Goal: Task Accomplishment & Management: Manage account settings

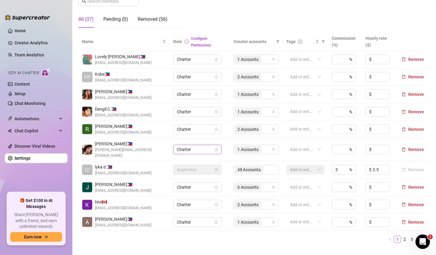
scroll to position [121, 0]
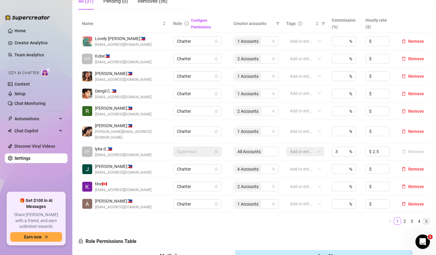
click at [425, 220] on icon "right" at bounding box center [427, 222] width 4 height 4
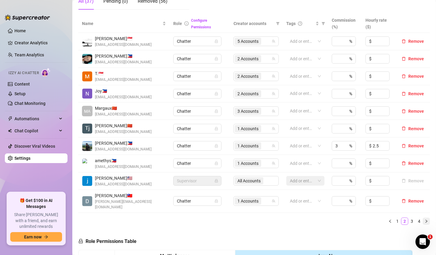
click at [425, 220] on icon "right" at bounding box center [427, 222] width 4 height 4
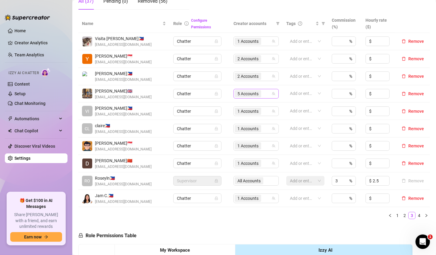
click at [239, 93] on span "5 Accounts" at bounding box center [248, 93] width 21 height 7
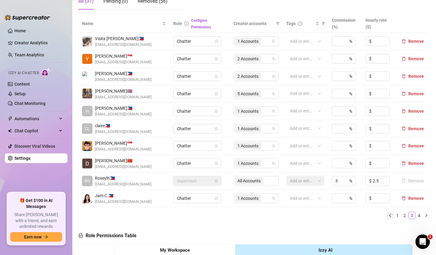
click at [389, 215] on icon "left" at bounding box center [391, 216] width 4 height 4
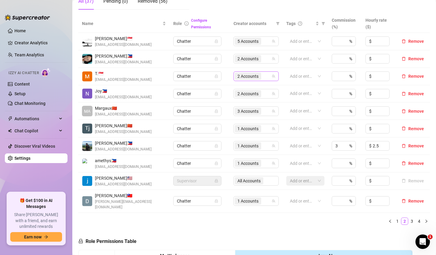
click at [238, 75] on span "2 Accounts" at bounding box center [248, 76] width 21 height 7
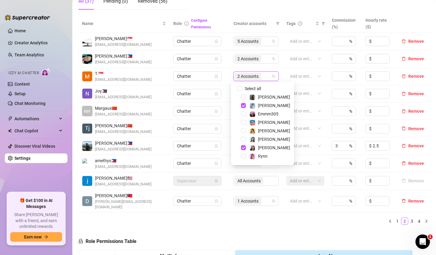
click at [260, 218] on ul "1 2 3 4" at bounding box center [254, 221] width 352 height 7
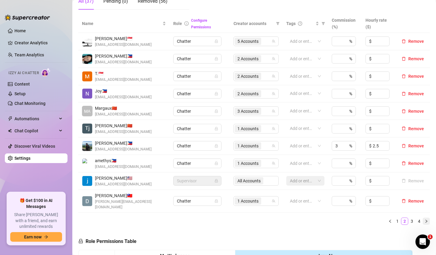
click at [425, 220] on icon "right" at bounding box center [427, 222] width 4 height 4
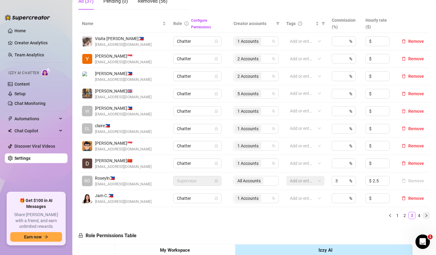
click at [425, 215] on icon "right" at bounding box center [427, 216] width 4 height 4
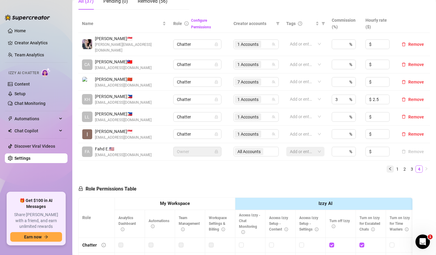
click at [389, 167] on icon "left" at bounding box center [391, 169] width 4 height 4
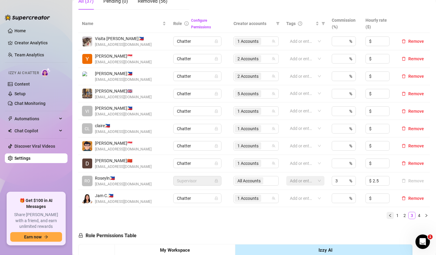
click at [389, 215] on icon "left" at bounding box center [390, 215] width 2 height 3
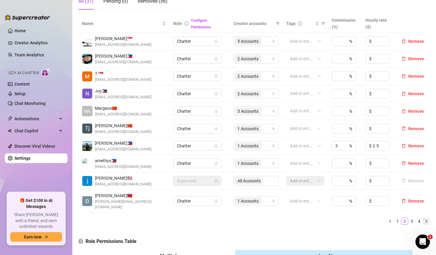
click at [425, 220] on icon "right" at bounding box center [427, 222] width 4 height 4
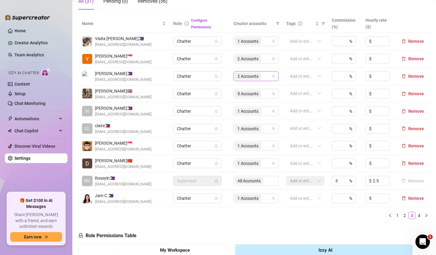
click at [245, 74] on span "2 Accounts" at bounding box center [248, 76] width 21 height 7
click at [262, 223] on div "Name Role Configure Permissions Creator accounts Tags Commission (%) Hourly rat…" at bounding box center [254, 119] width 352 height 210
click at [387, 215] on button "button" at bounding box center [390, 215] width 7 height 7
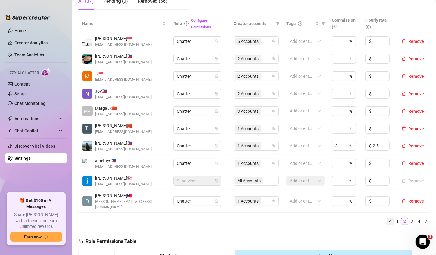
click at [389, 220] on icon "left" at bounding box center [391, 222] width 4 height 4
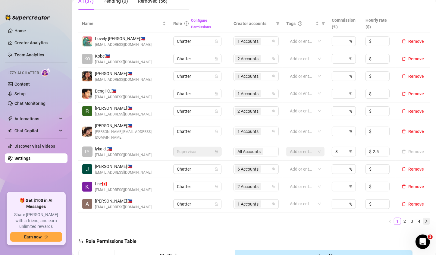
click at [426, 220] on icon "right" at bounding box center [427, 221] width 2 height 3
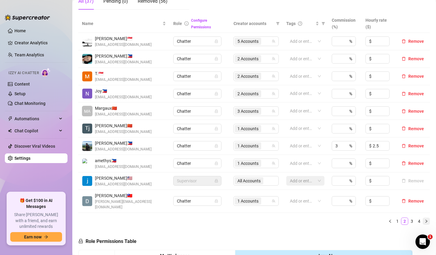
click at [425, 220] on icon "right" at bounding box center [427, 222] width 4 height 4
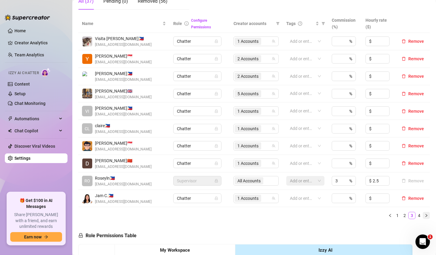
click at [425, 215] on icon "right" at bounding box center [427, 216] width 4 height 4
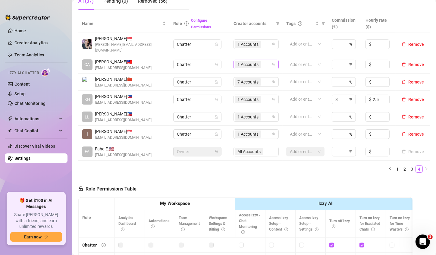
click at [239, 61] on span "1 Accounts" at bounding box center [248, 64] width 21 height 7
click at [285, 166] on ul "1 2 3 4" at bounding box center [254, 169] width 352 height 7
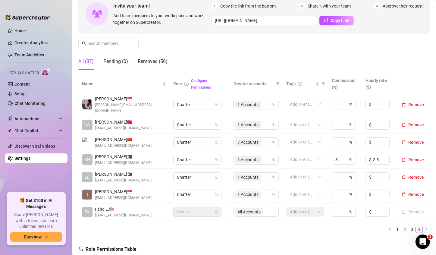
scroll to position [151, 0]
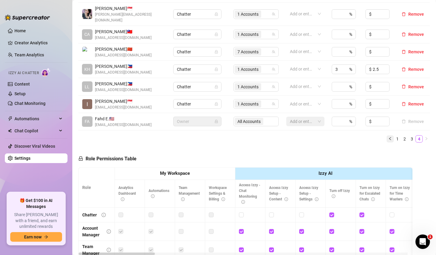
click at [389, 137] on icon "left" at bounding box center [391, 139] width 4 height 4
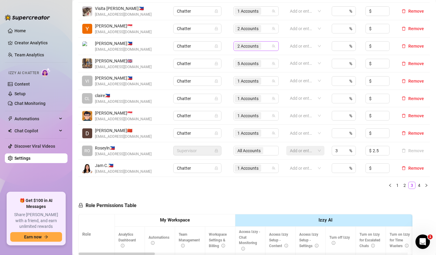
click at [242, 43] on span "2 Accounts" at bounding box center [248, 46] width 21 height 7
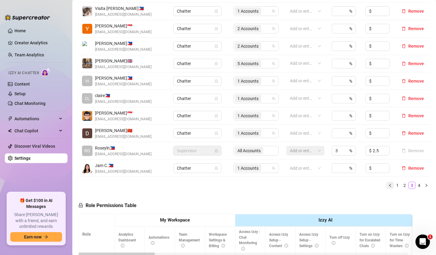
click at [387, 185] on button "button" at bounding box center [390, 185] width 7 height 7
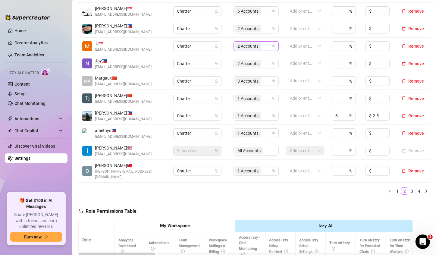
click at [239, 45] on span "2 Accounts" at bounding box center [248, 46] width 21 height 7
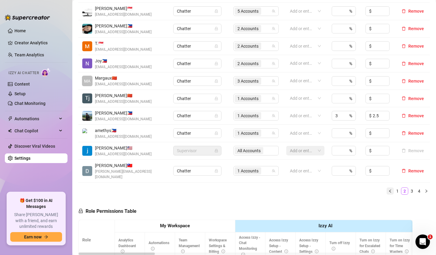
click at [387, 188] on button "button" at bounding box center [390, 191] width 7 height 7
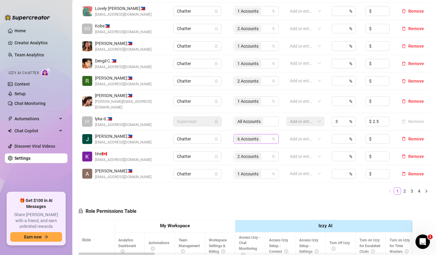
click at [251, 136] on span "6 Accounts" at bounding box center [248, 139] width 21 height 7
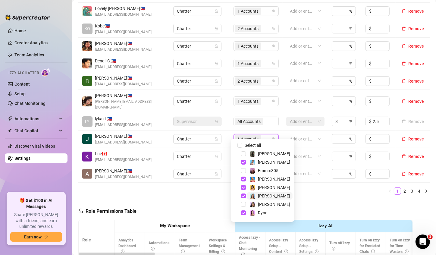
scroll to position [7, 0]
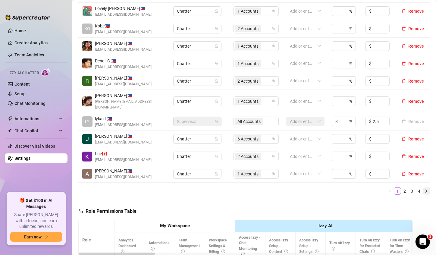
click at [425, 189] on icon "right" at bounding box center [427, 191] width 4 height 4
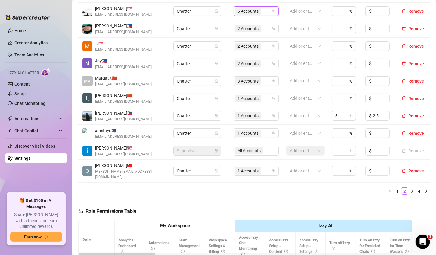
click at [246, 8] on span "5 Accounts" at bounding box center [248, 11] width 21 height 7
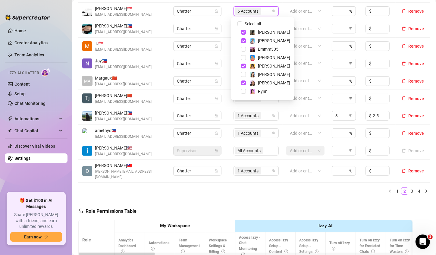
click at [260, 192] on div "Name Role Configure Permissions Creator accounts Tags Commission (%) Hourly rat…" at bounding box center [254, 91] width 352 height 215
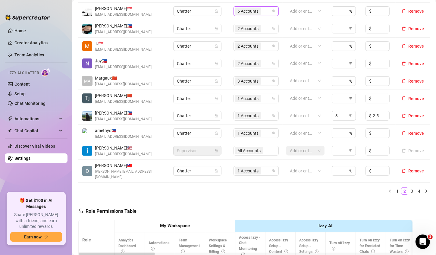
click at [247, 12] on span "5 Accounts" at bounding box center [248, 11] width 21 height 7
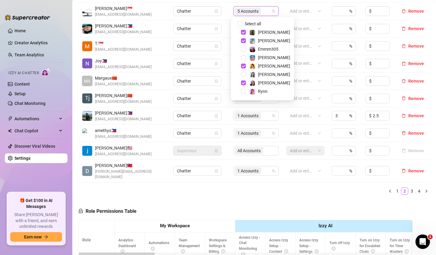
click at [298, 189] on div "Name Role Configure Permissions Creator accounts Tags Commission (%) Hourly rat…" at bounding box center [254, 91] width 352 height 215
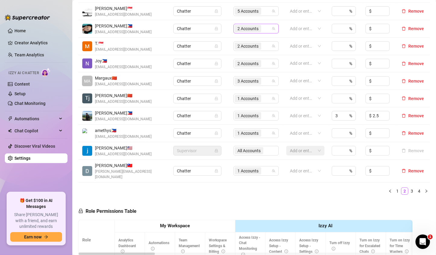
click at [241, 27] on span "2 Accounts" at bounding box center [248, 28] width 21 height 7
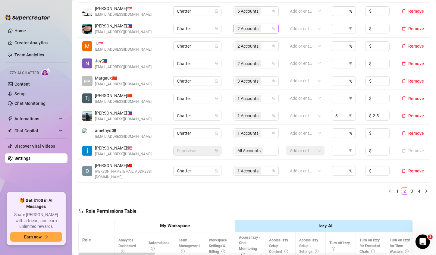
click at [242, 29] on span "2 Accounts" at bounding box center [248, 28] width 21 height 7
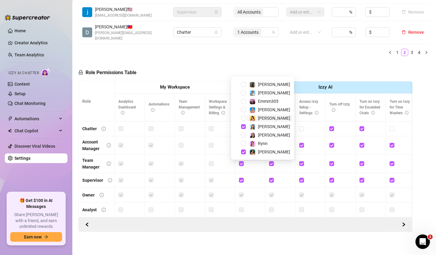
scroll to position [109, 0]
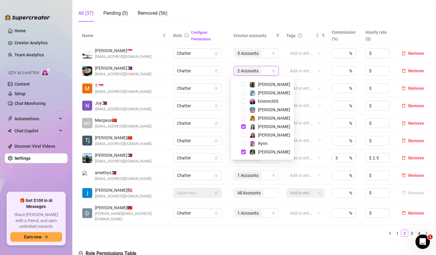
click at [276, 235] on div "Name Role Configure Permissions Creator accounts Tags Commission (%) Hourly rat…" at bounding box center [254, 134] width 352 height 215
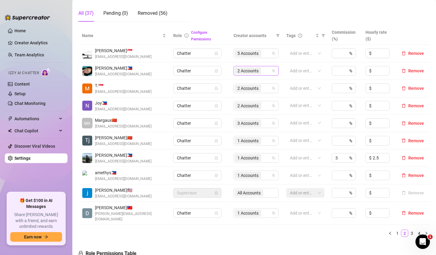
click at [246, 71] on span "2 Accounts" at bounding box center [248, 71] width 21 height 7
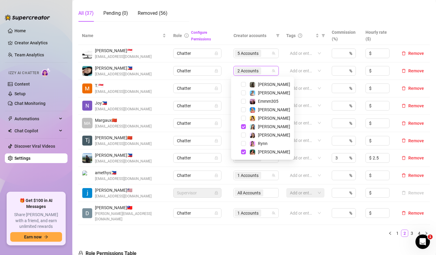
click at [243, 93] on span "Select tree node" at bounding box center [243, 92] width 5 height 5
drag, startPoint x: 300, startPoint y: 241, endPoint x: 165, endPoint y: 91, distance: 201.9
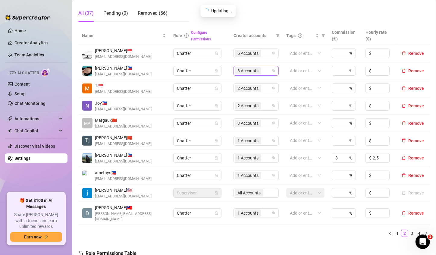
click at [245, 72] on span "3 Accounts" at bounding box center [248, 71] width 21 height 7
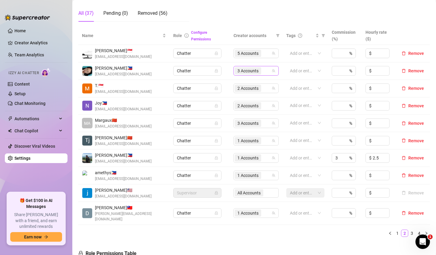
click at [246, 70] on span "3 Accounts" at bounding box center [248, 71] width 21 height 7
